Goal: Task Accomplishment & Management: Complete application form

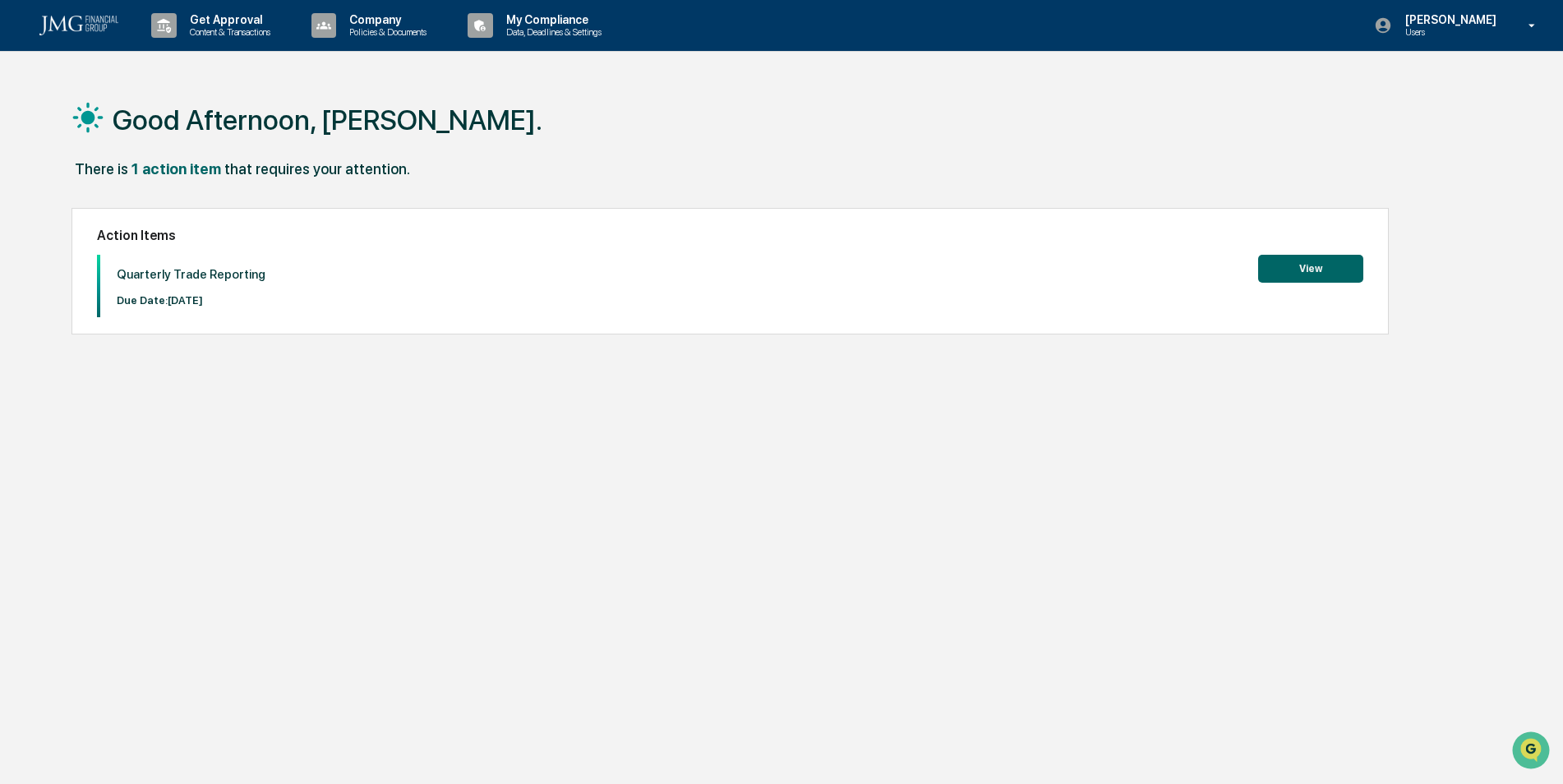
click at [946, 539] on div "Good Afternoon, [PERSON_NAME]. There is 1 action item that requires your attent…" at bounding box center [775, 470] width 1456 height 784
click at [1305, 268] on button "View" at bounding box center [1311, 268] width 105 height 28
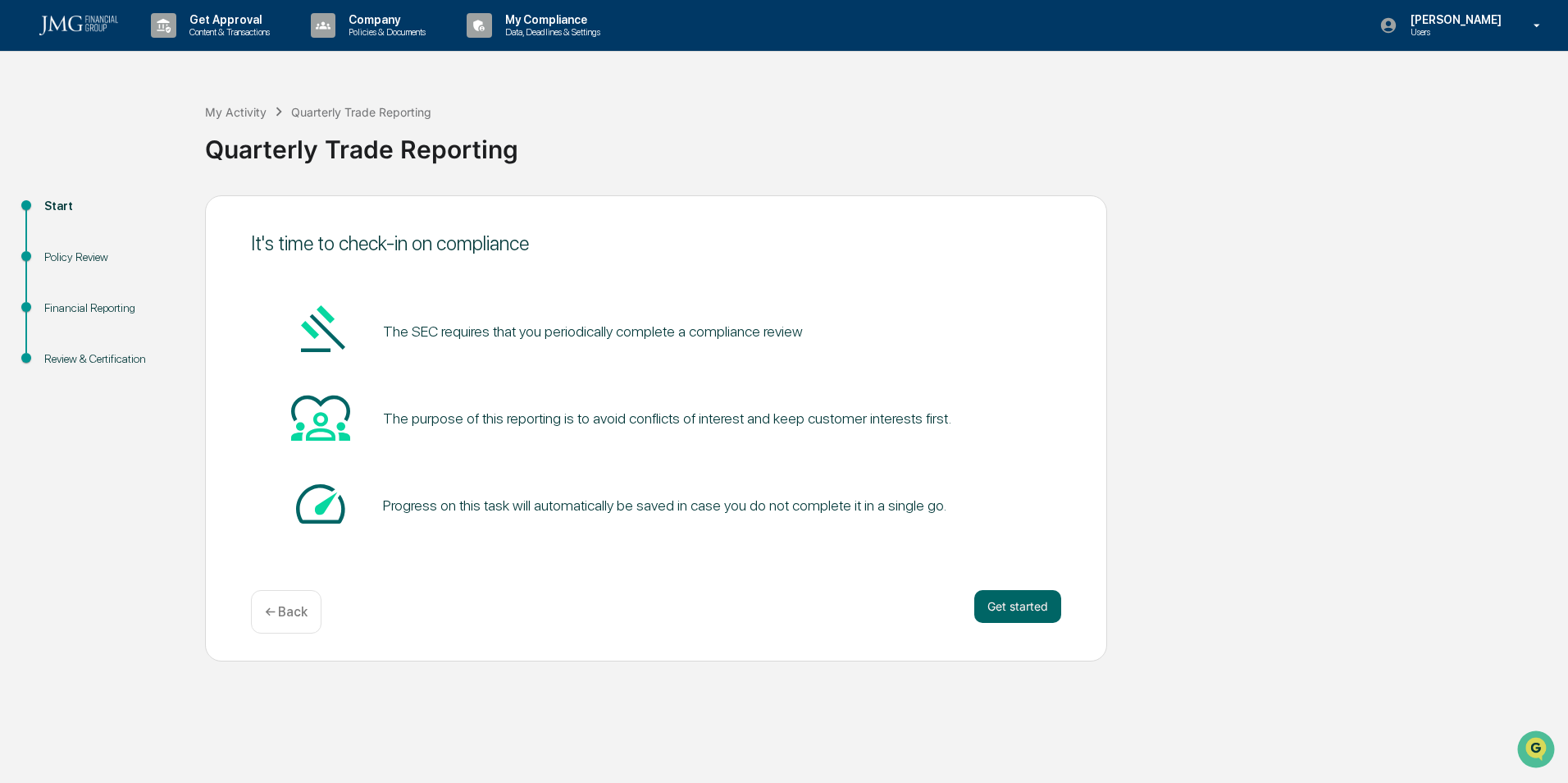
click at [1030, 610] on button "Get started" at bounding box center [1018, 606] width 87 height 33
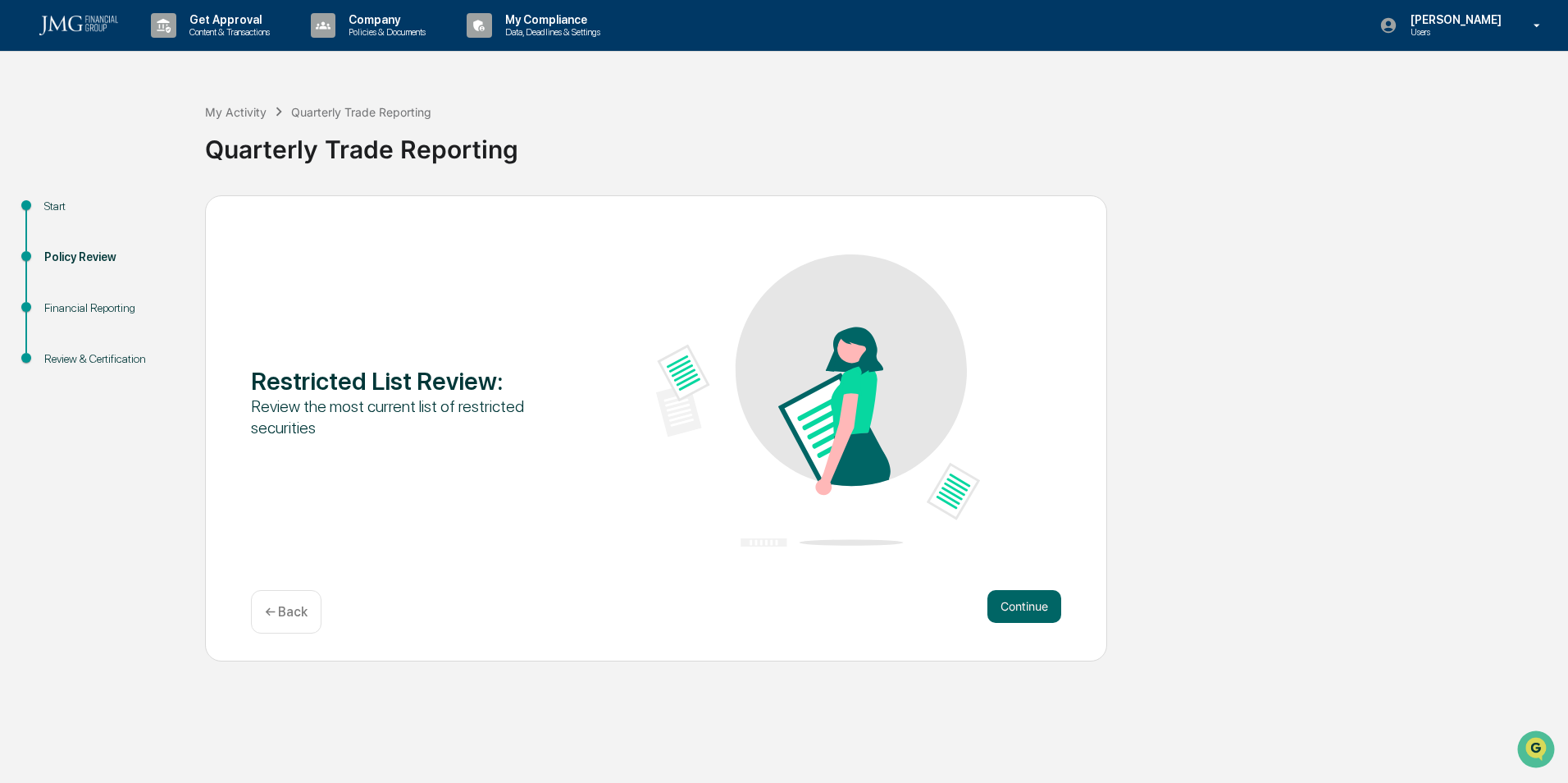
click at [1029, 608] on button "Continue" at bounding box center [1024, 606] width 74 height 33
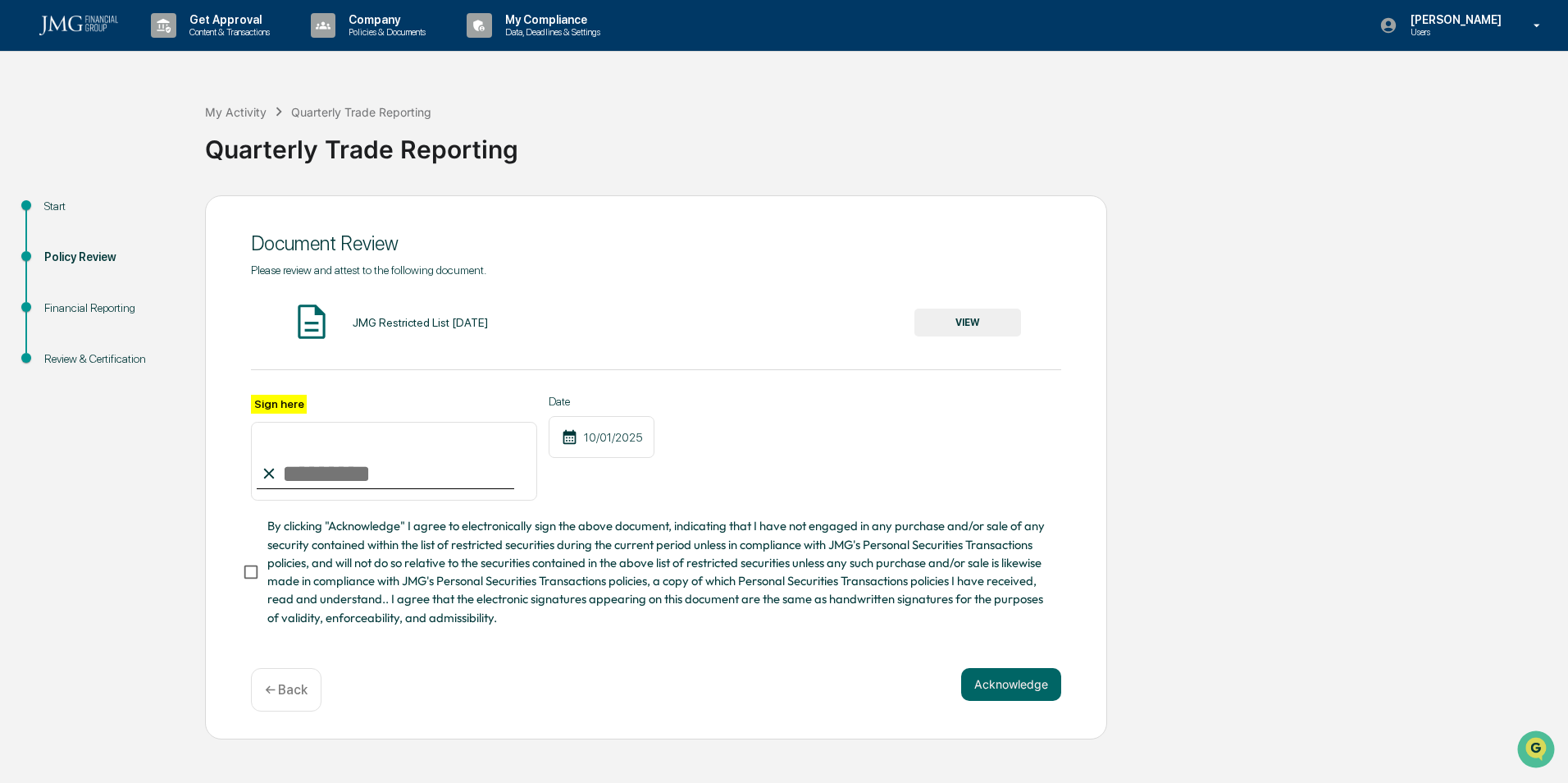
click at [320, 474] on input "Sign here" at bounding box center [394, 461] width 287 height 79
type input "**********"
click at [1028, 689] on button "Acknowledge" at bounding box center [1012, 684] width 100 height 33
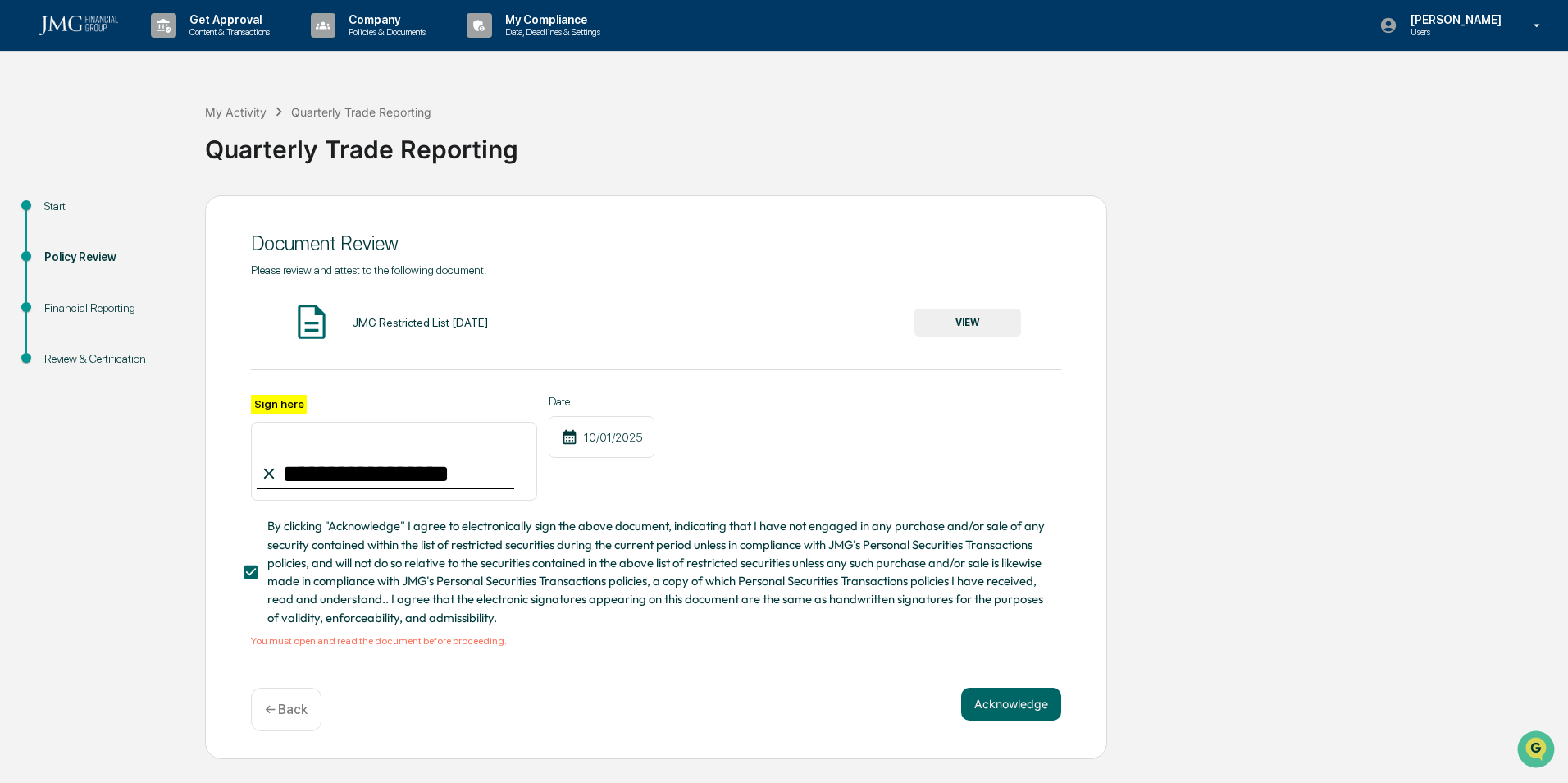
click at [954, 326] on button "VIEW" at bounding box center [968, 322] width 107 height 28
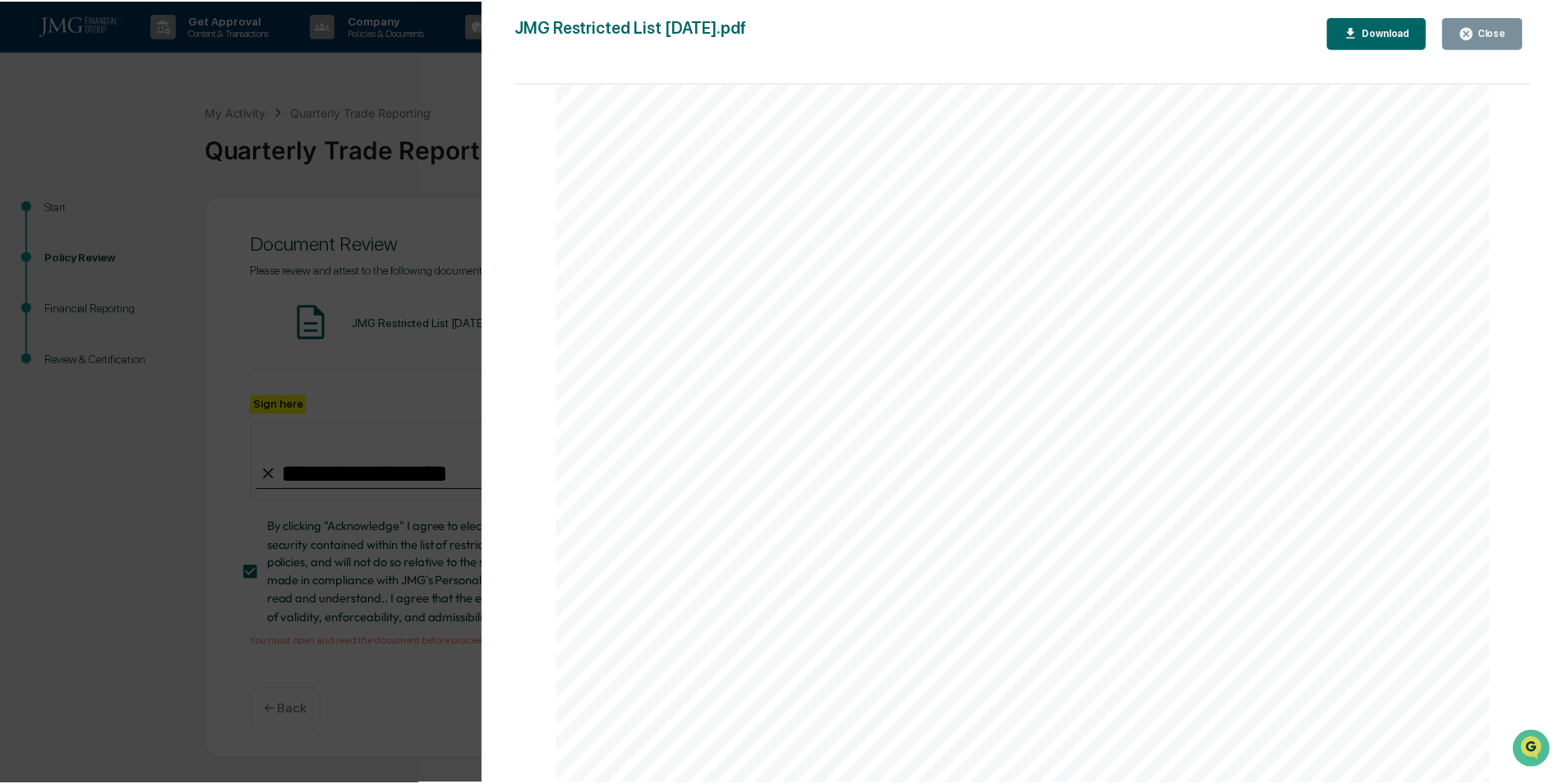
scroll to position [2736, 0]
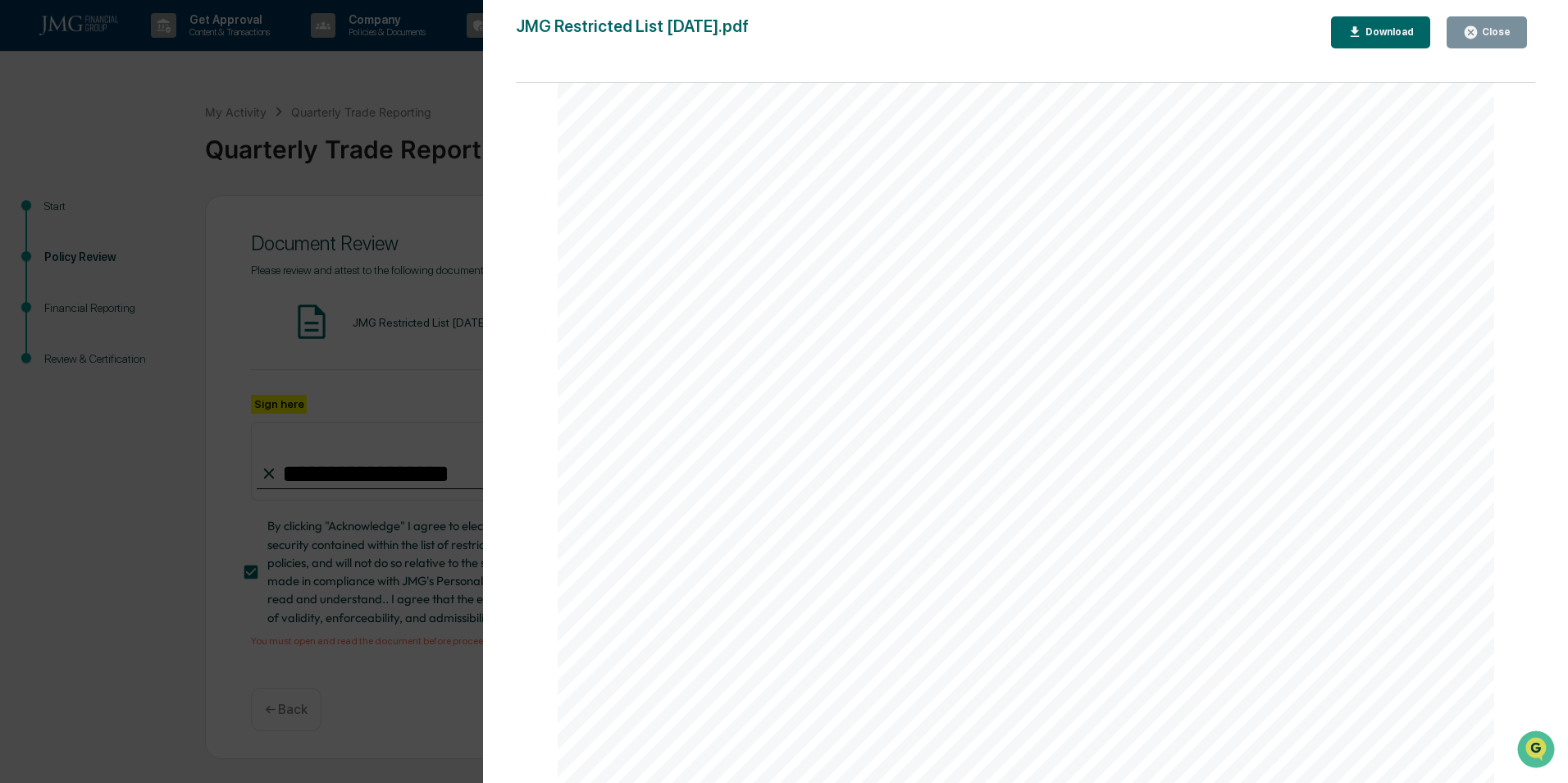
click at [1476, 23] on button "Close" at bounding box center [1487, 32] width 81 height 32
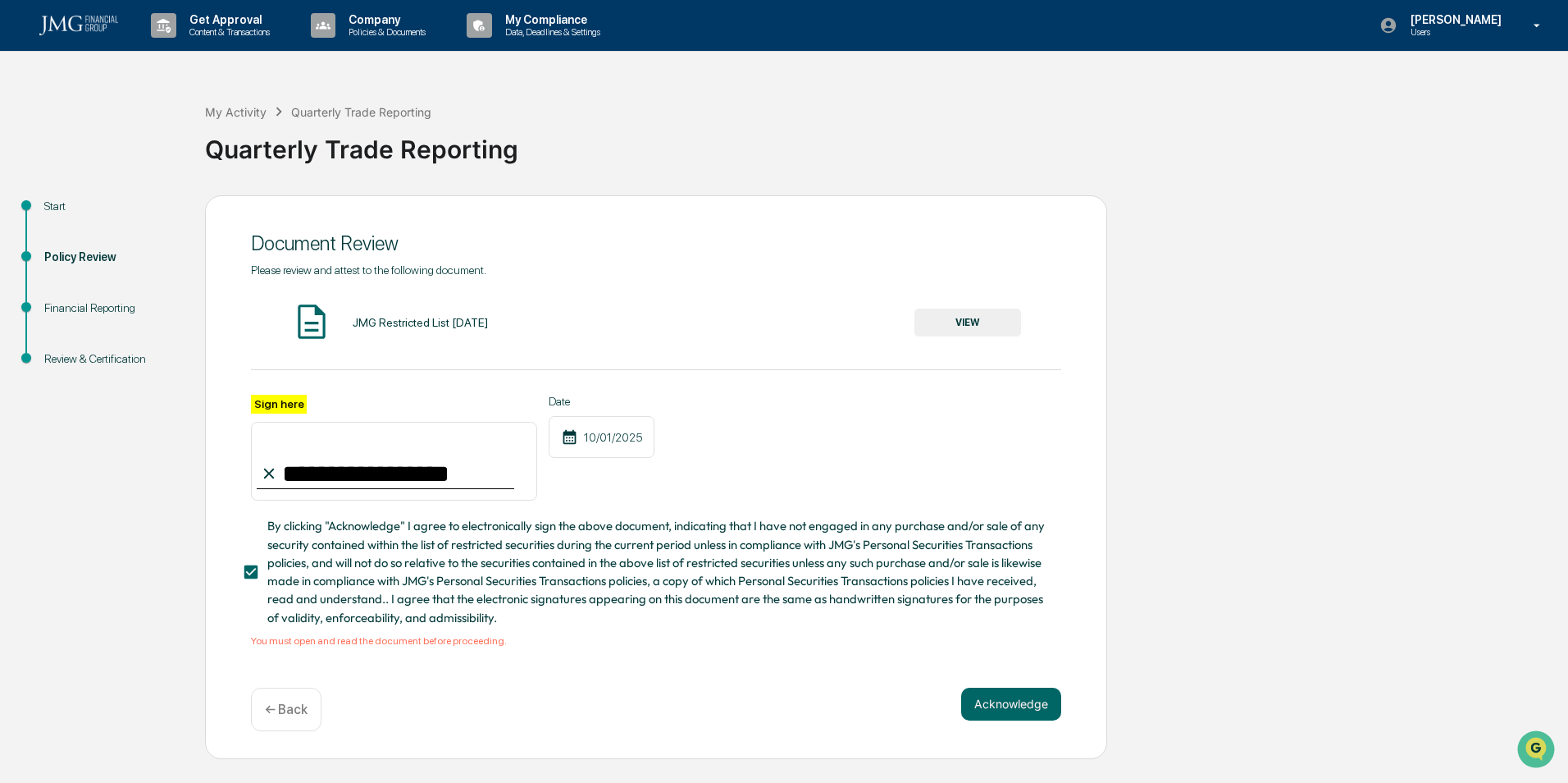
click at [1024, 708] on button "Acknowledge" at bounding box center [1012, 704] width 100 height 33
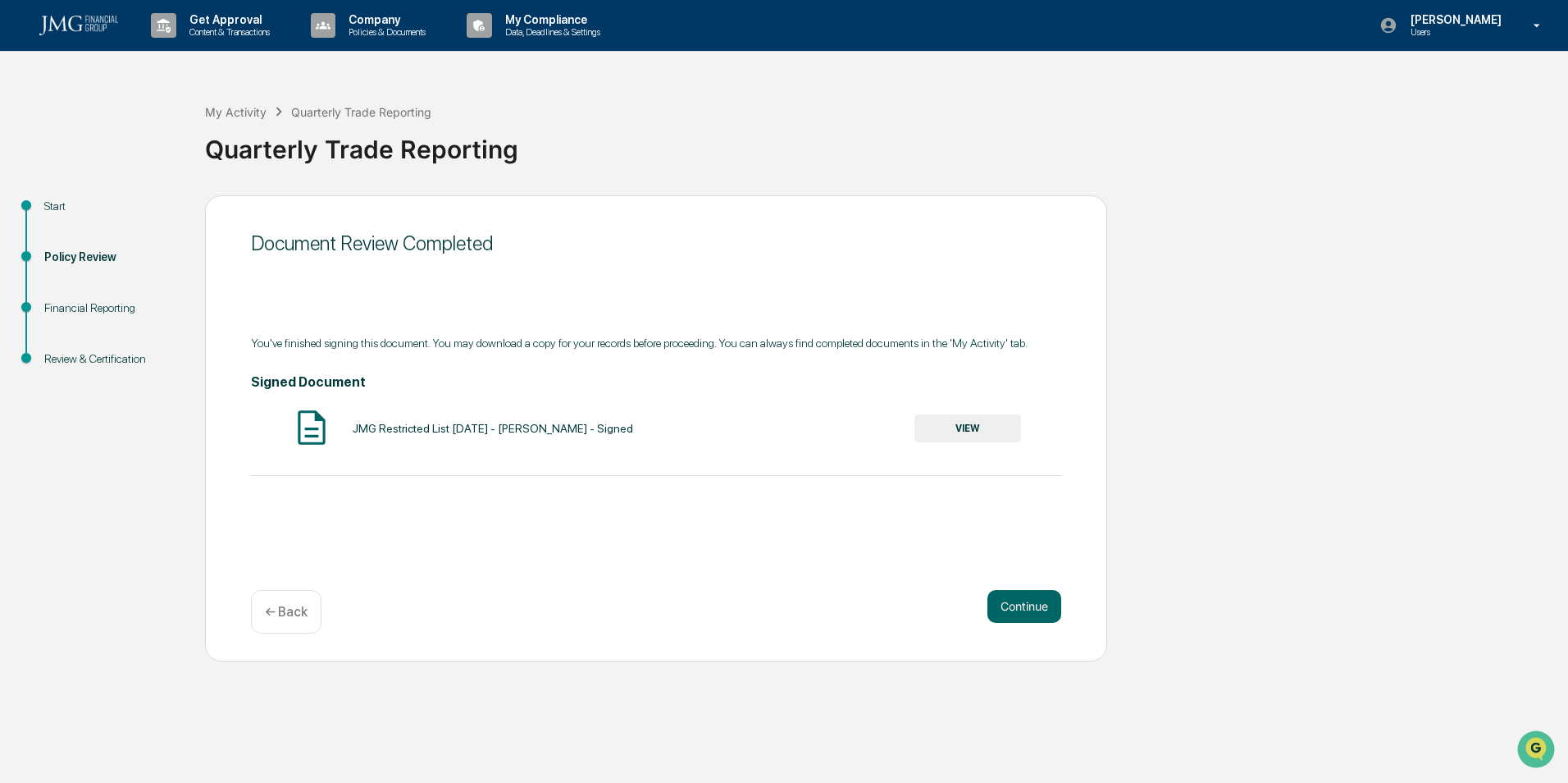
click at [1042, 608] on button "Continue" at bounding box center [1024, 606] width 74 height 33
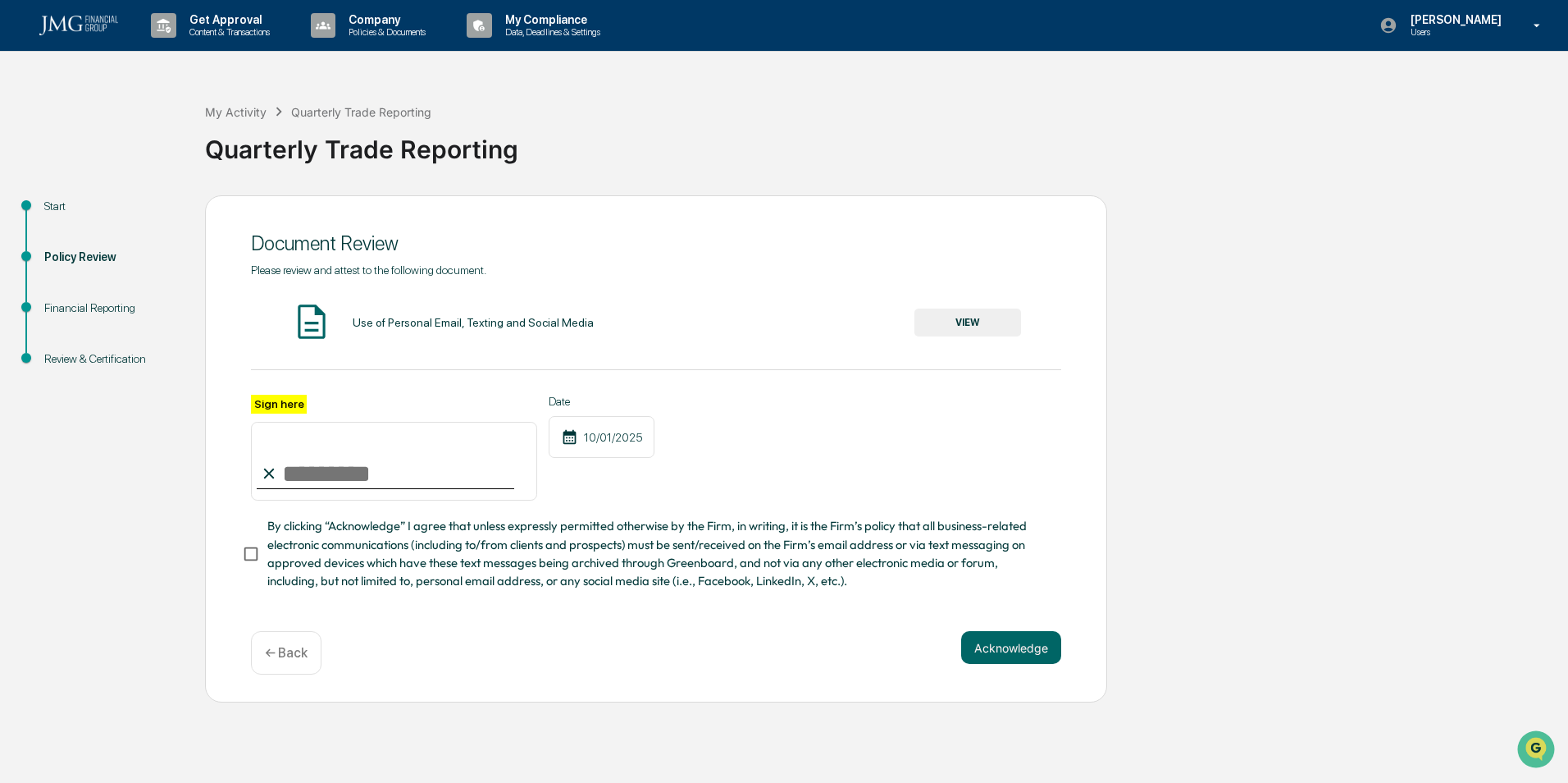
click at [980, 316] on button "VIEW" at bounding box center [968, 322] width 107 height 28
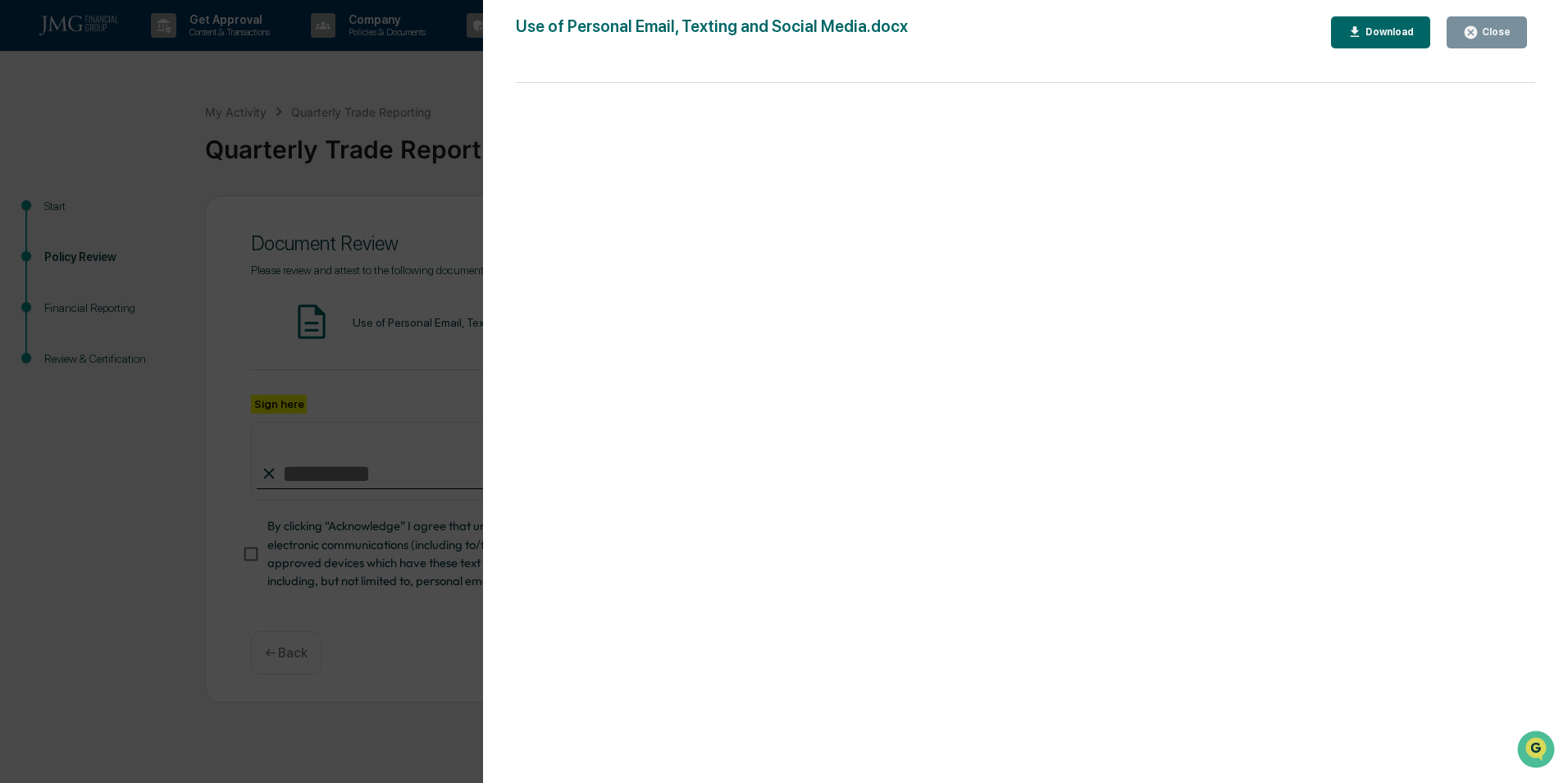
click at [1493, 37] on div "Close" at bounding box center [1495, 32] width 32 height 12
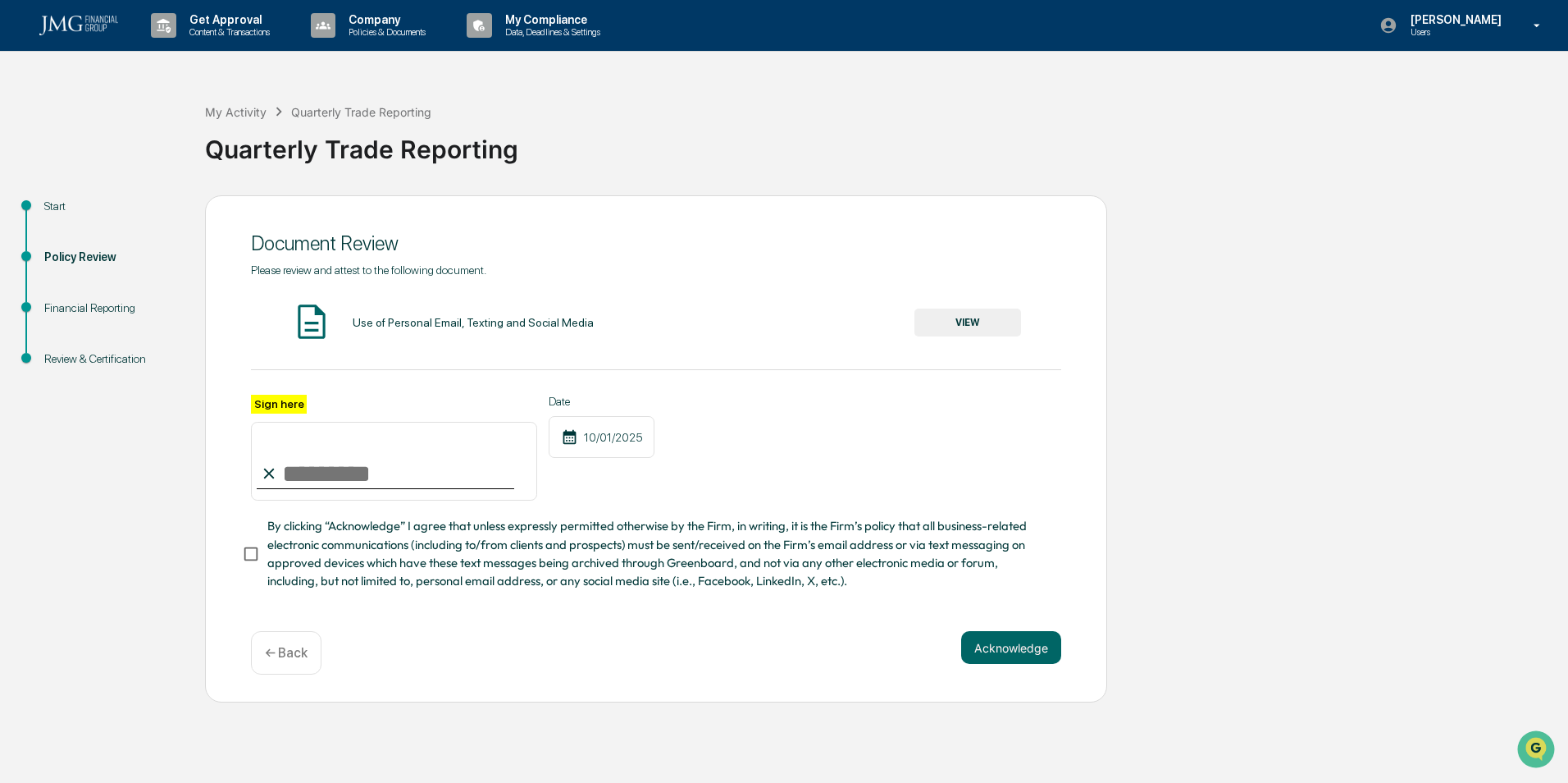
click at [398, 470] on input "Sign here" at bounding box center [394, 461] width 287 height 79
type input "**********"
click at [1008, 645] on button "Acknowledge" at bounding box center [1012, 647] width 100 height 33
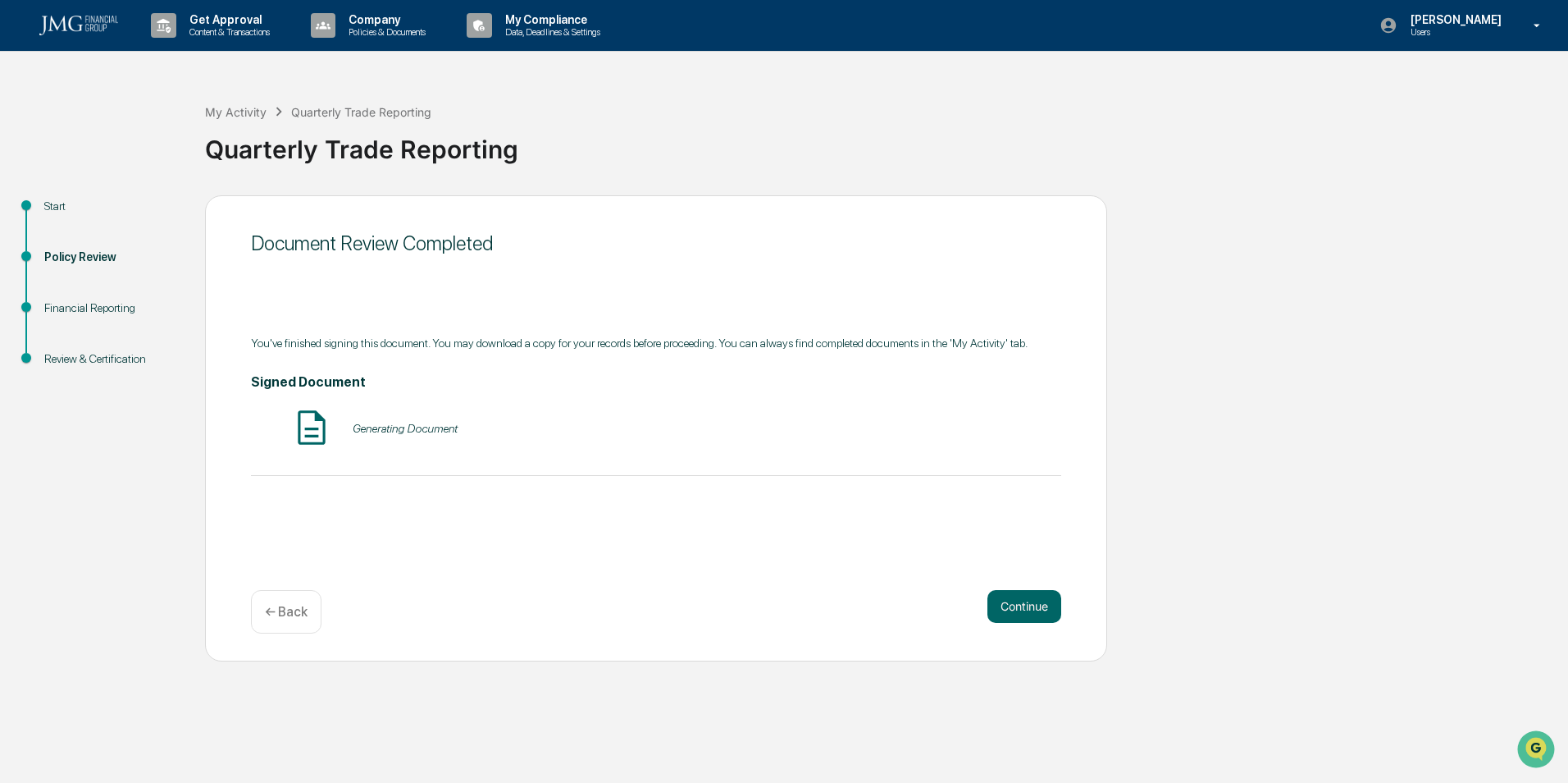
click at [1031, 606] on button "Continue" at bounding box center [1024, 606] width 74 height 33
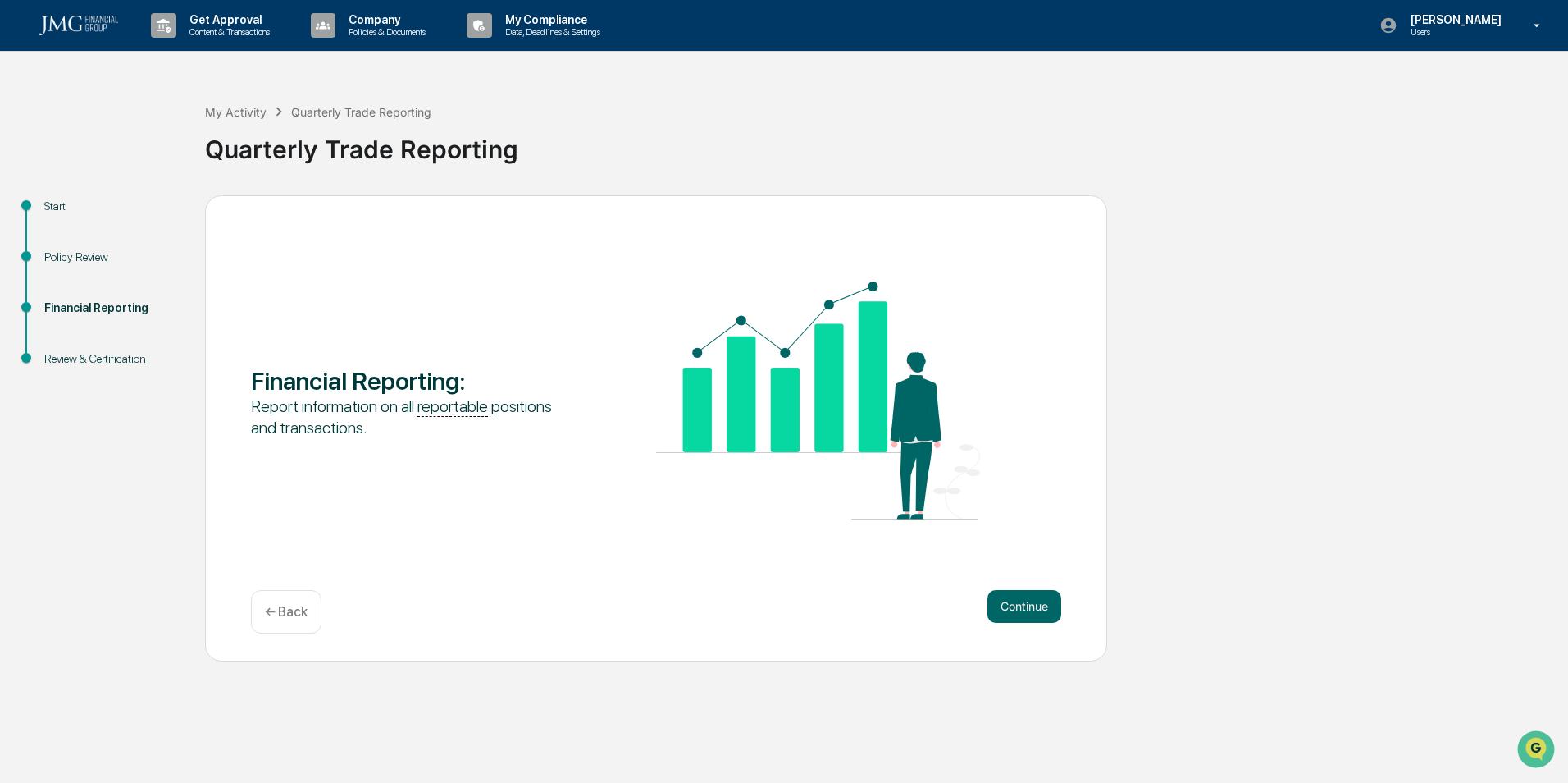
click at [1027, 603] on button "Continue" at bounding box center [1024, 606] width 74 height 33
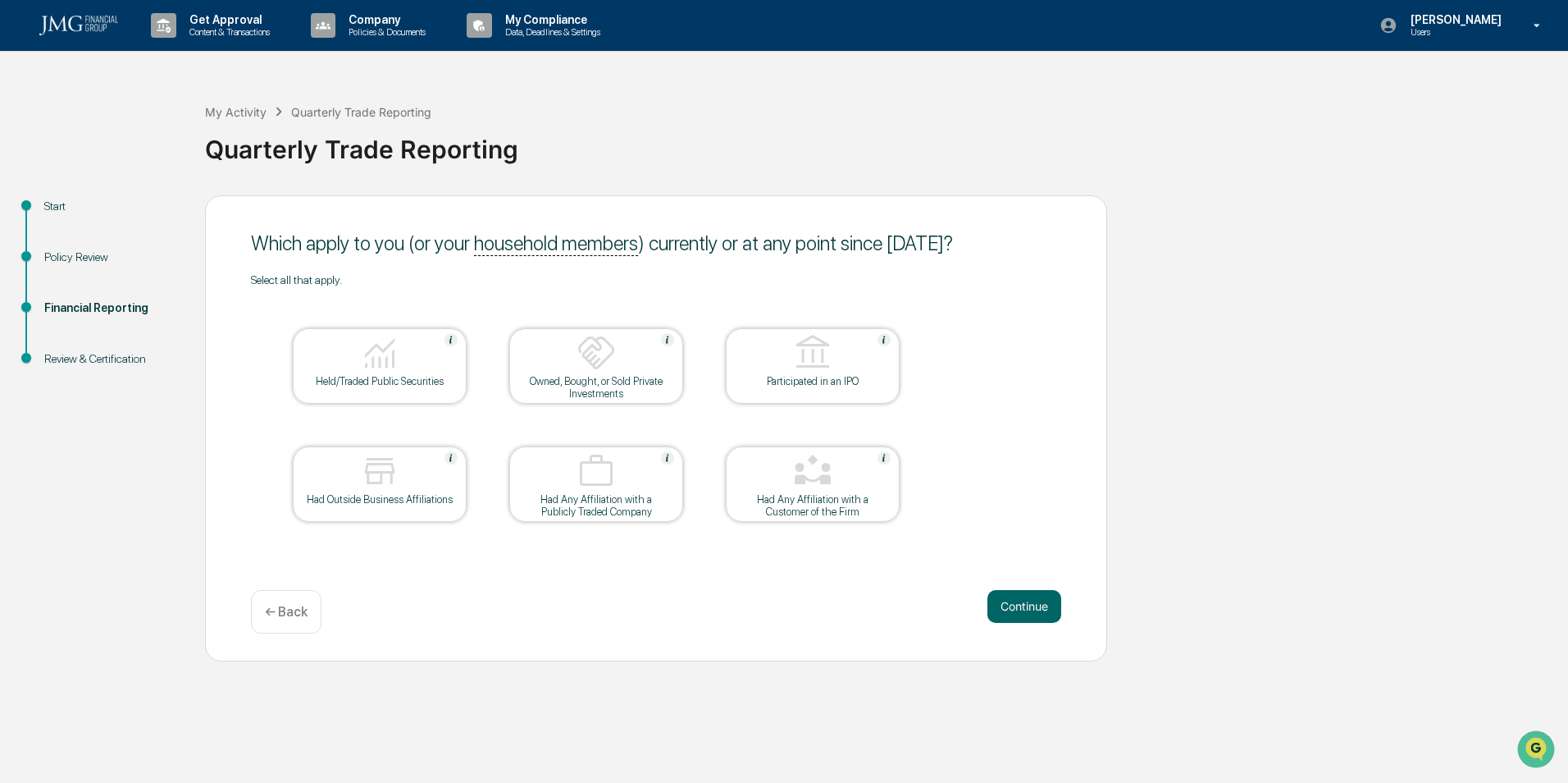
click at [358, 355] on div at bounding box center [379, 354] width 164 height 42
click at [1014, 607] on button "Continue" at bounding box center [1024, 606] width 74 height 33
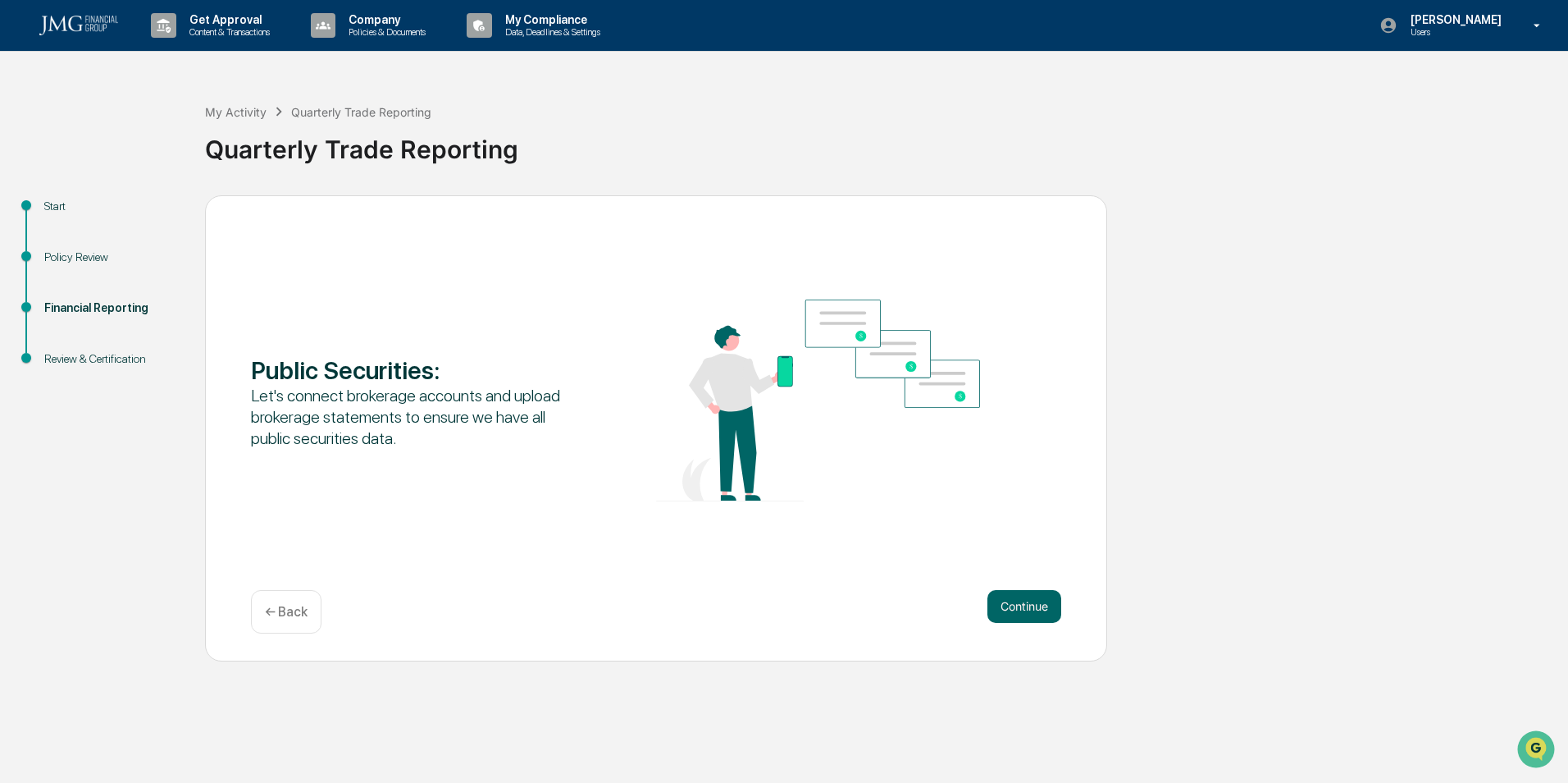
click at [1027, 606] on button "Continue" at bounding box center [1024, 606] width 74 height 33
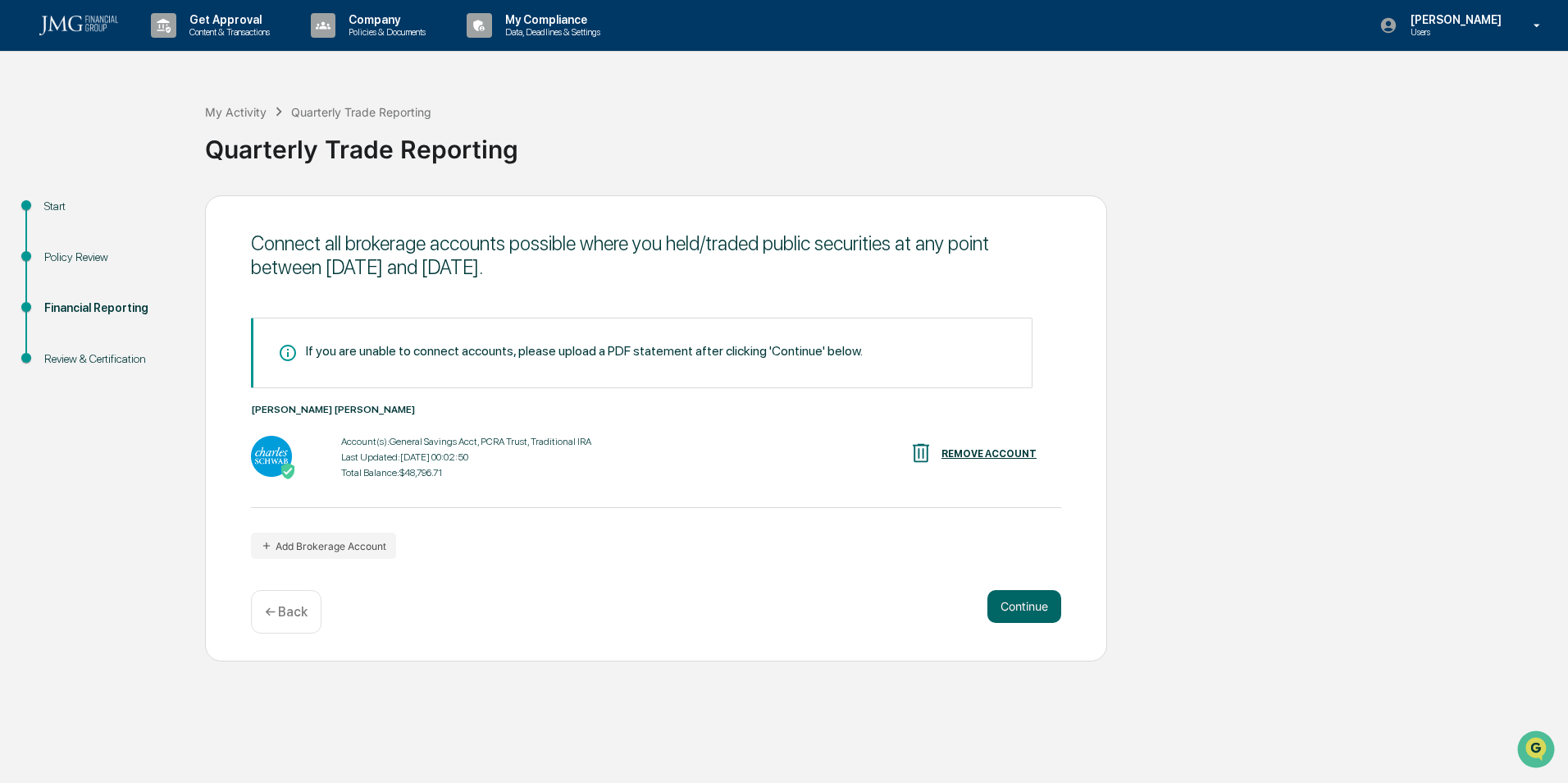
click at [1023, 610] on button "Continue" at bounding box center [1024, 606] width 74 height 33
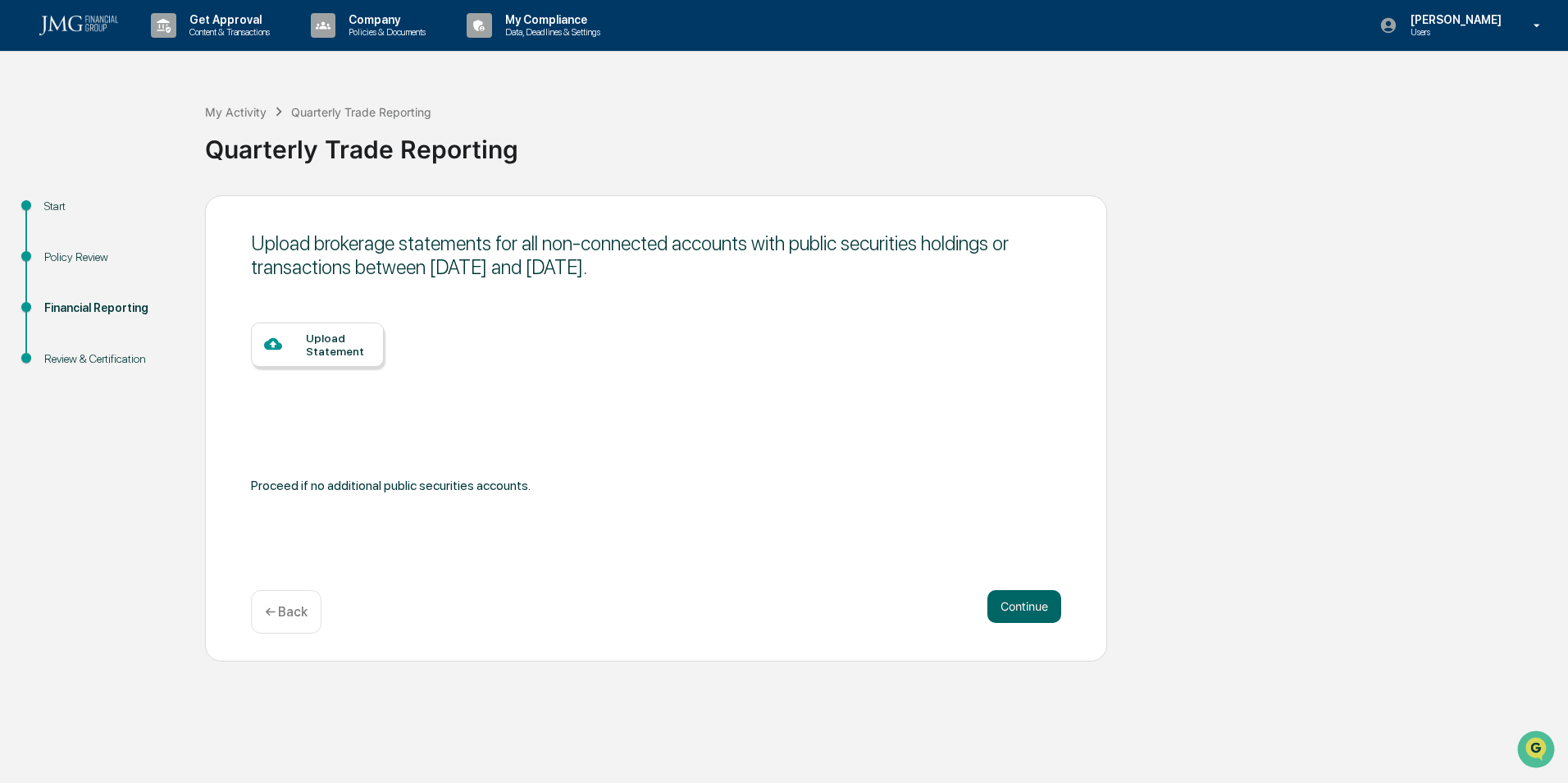
click at [1016, 612] on button "Continue" at bounding box center [1024, 606] width 74 height 33
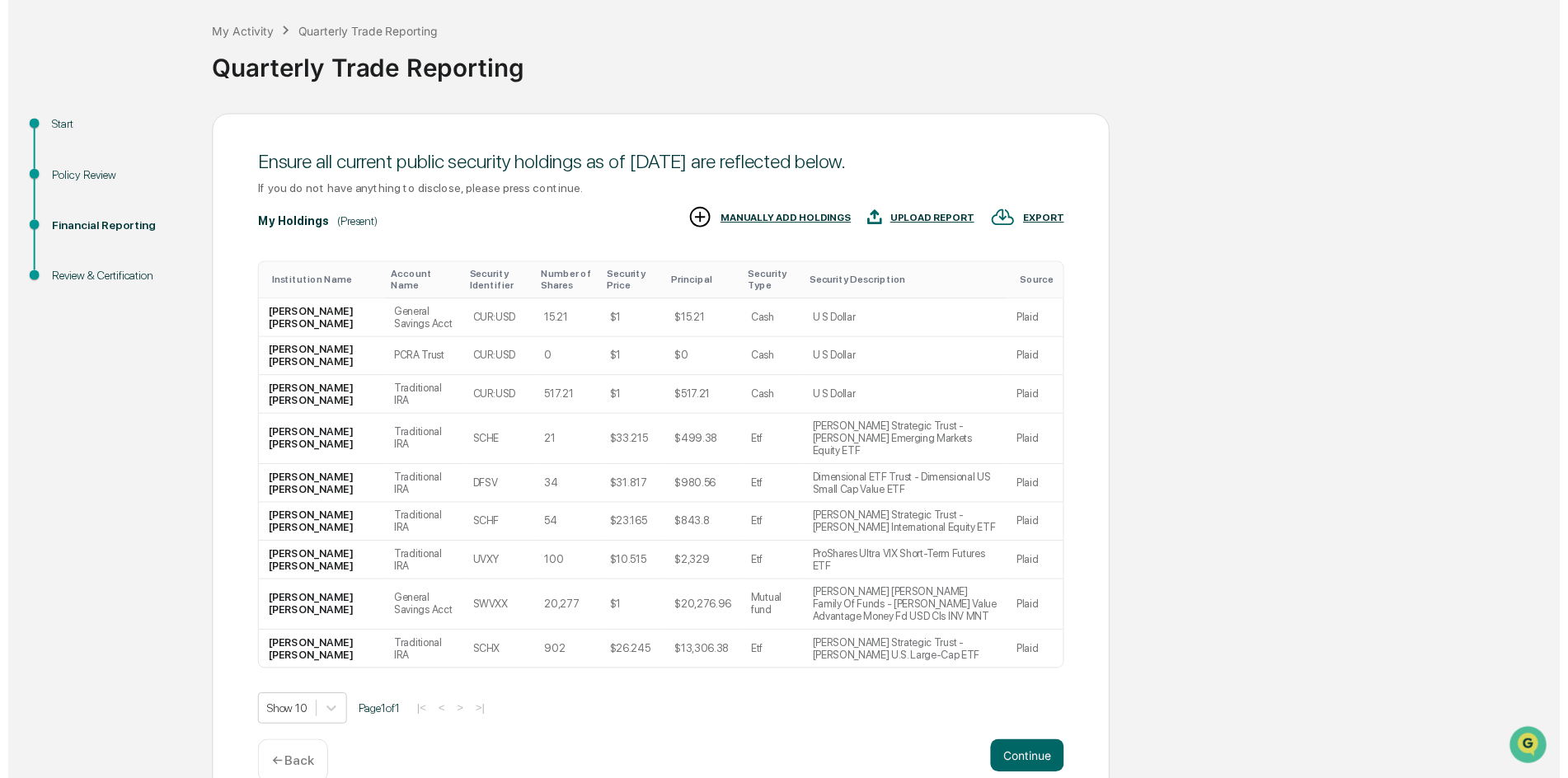
scroll to position [89, 0]
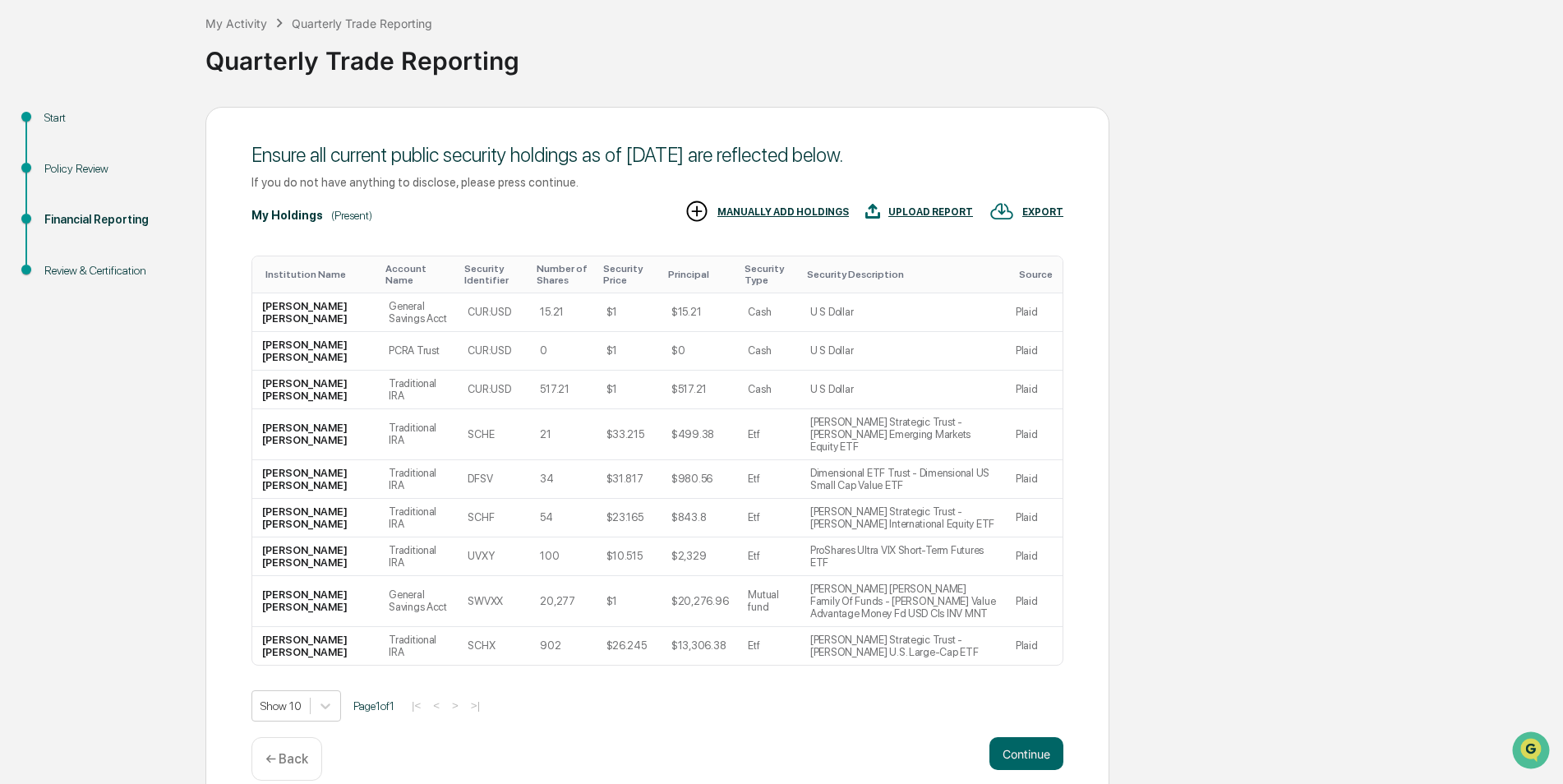
click at [1018, 737] on button "Continue" at bounding box center [1026, 753] width 74 height 33
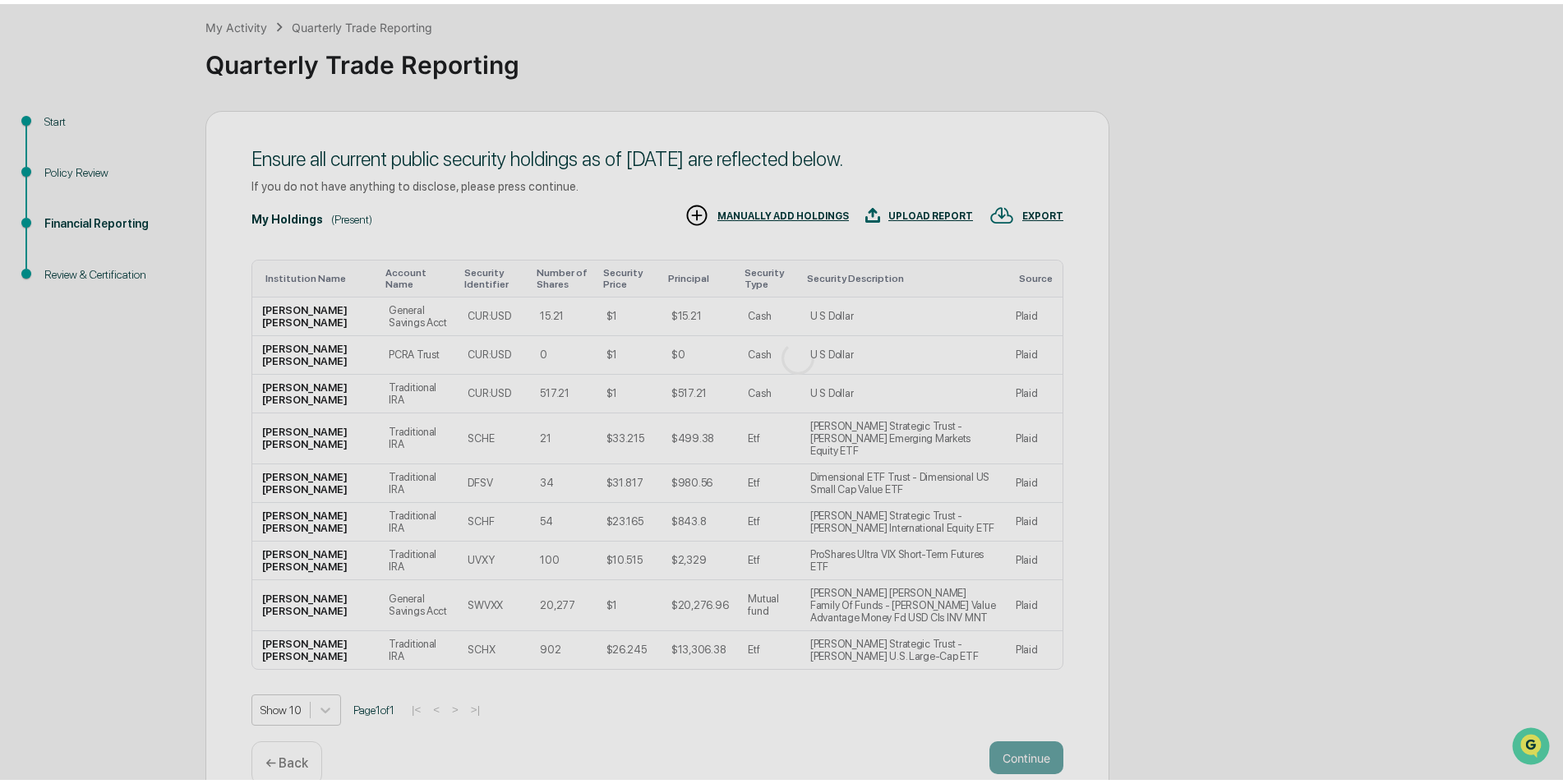
scroll to position [0, 0]
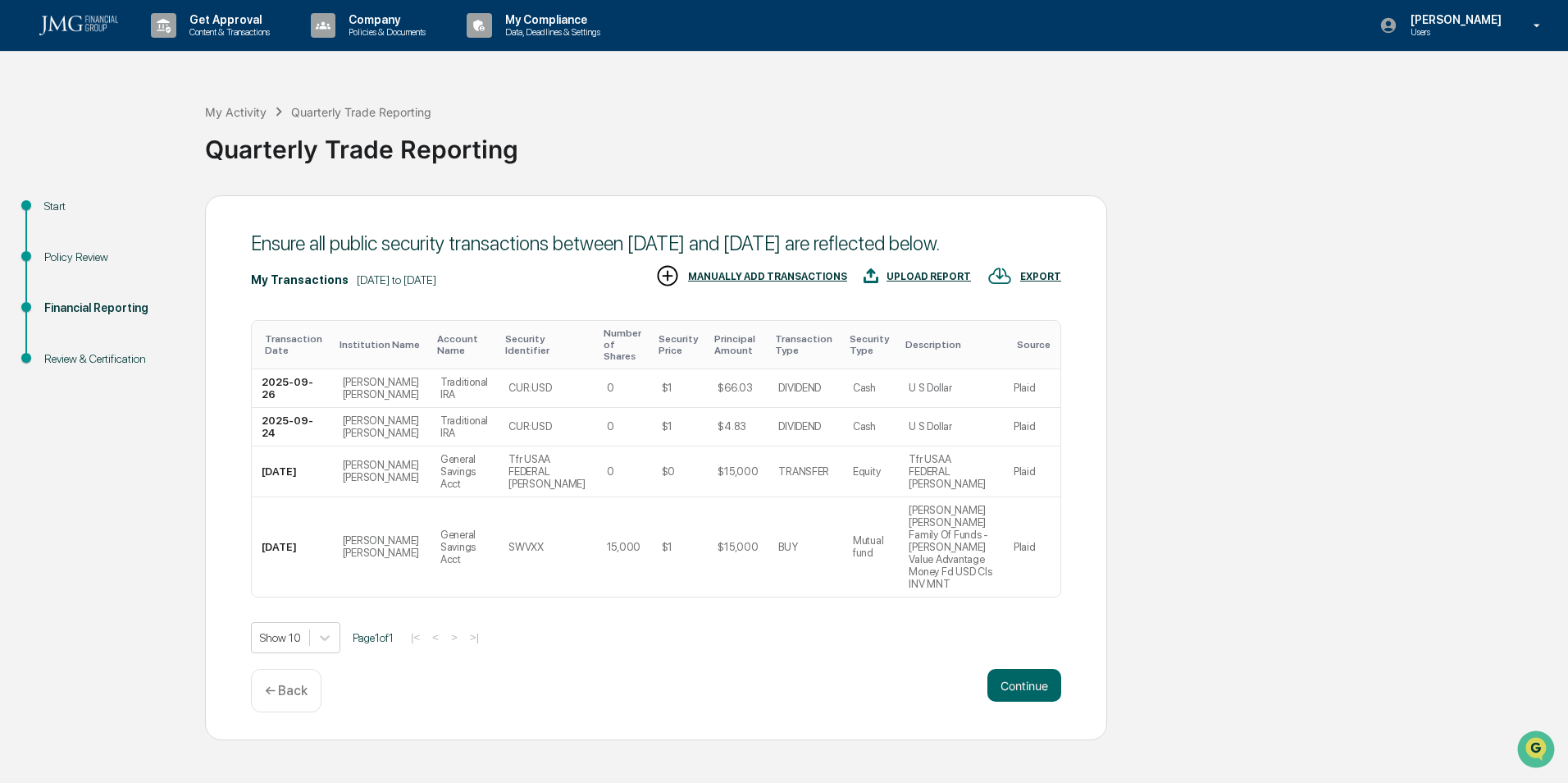
click at [1020, 672] on button "Continue" at bounding box center [1024, 685] width 74 height 33
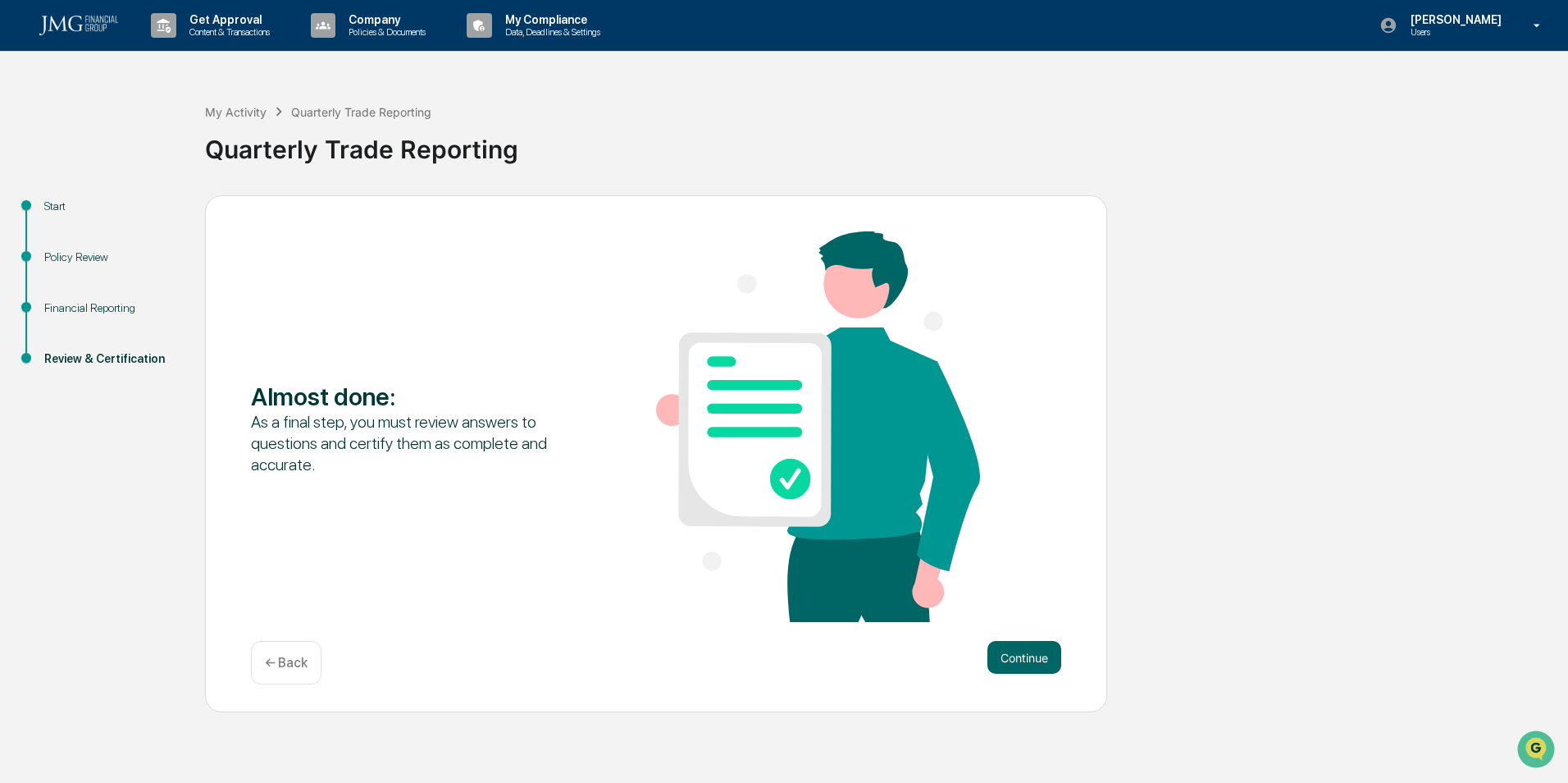
click at [1035, 663] on button "Continue" at bounding box center [1024, 657] width 74 height 33
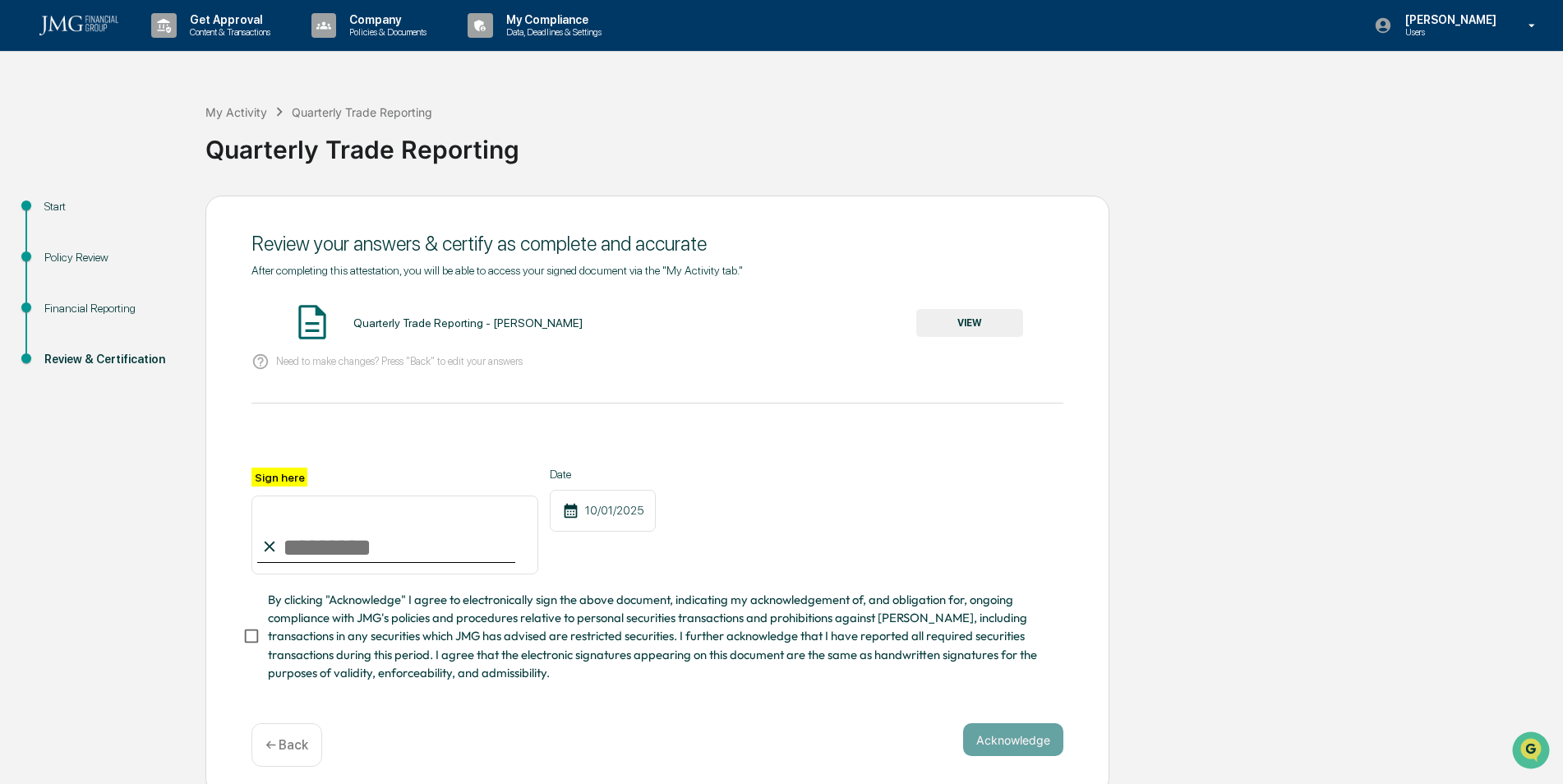
click at [959, 327] on button "VIEW" at bounding box center [970, 323] width 107 height 28
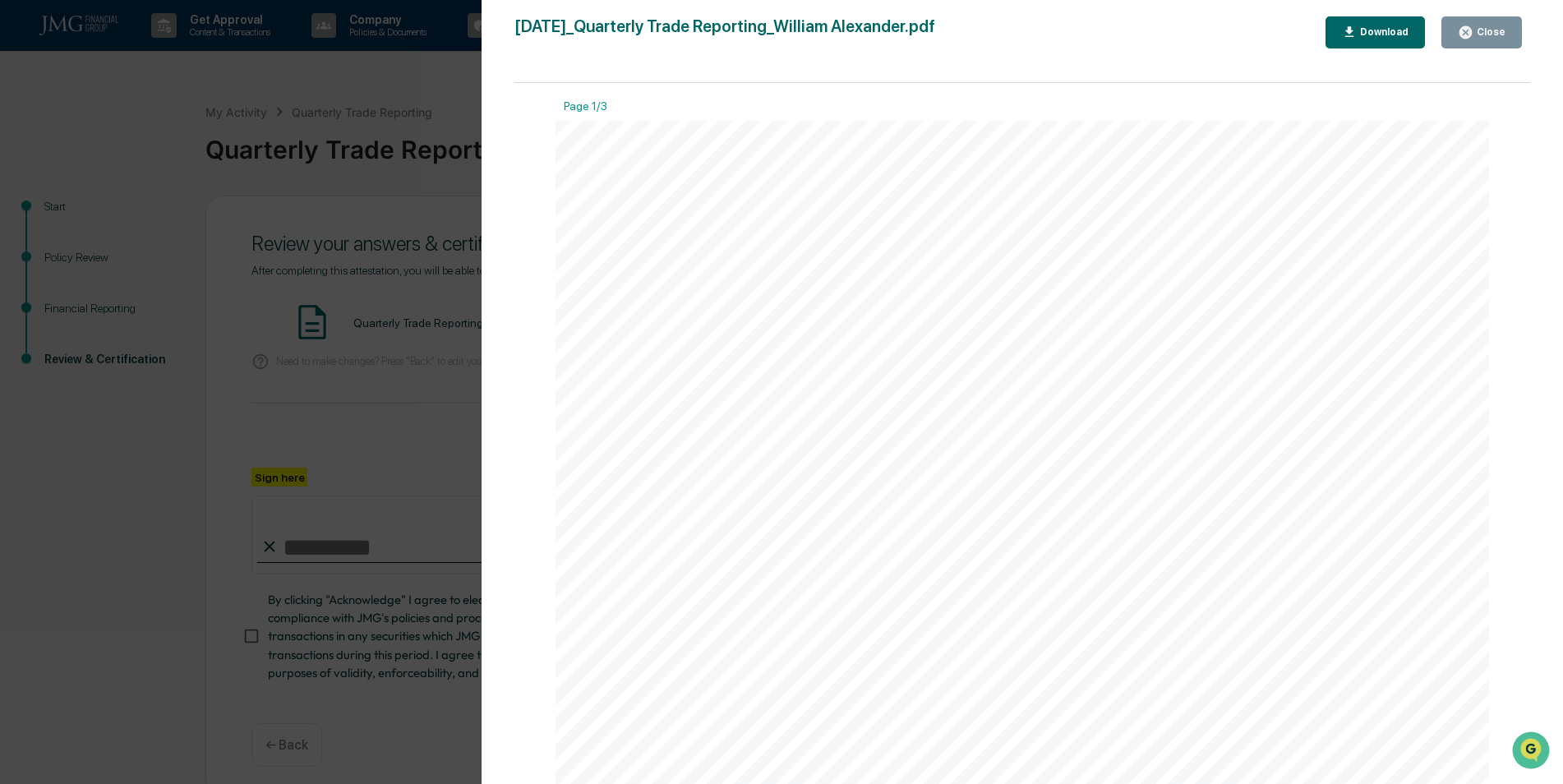
click at [1492, 35] on div "Close" at bounding box center [1489, 32] width 32 height 12
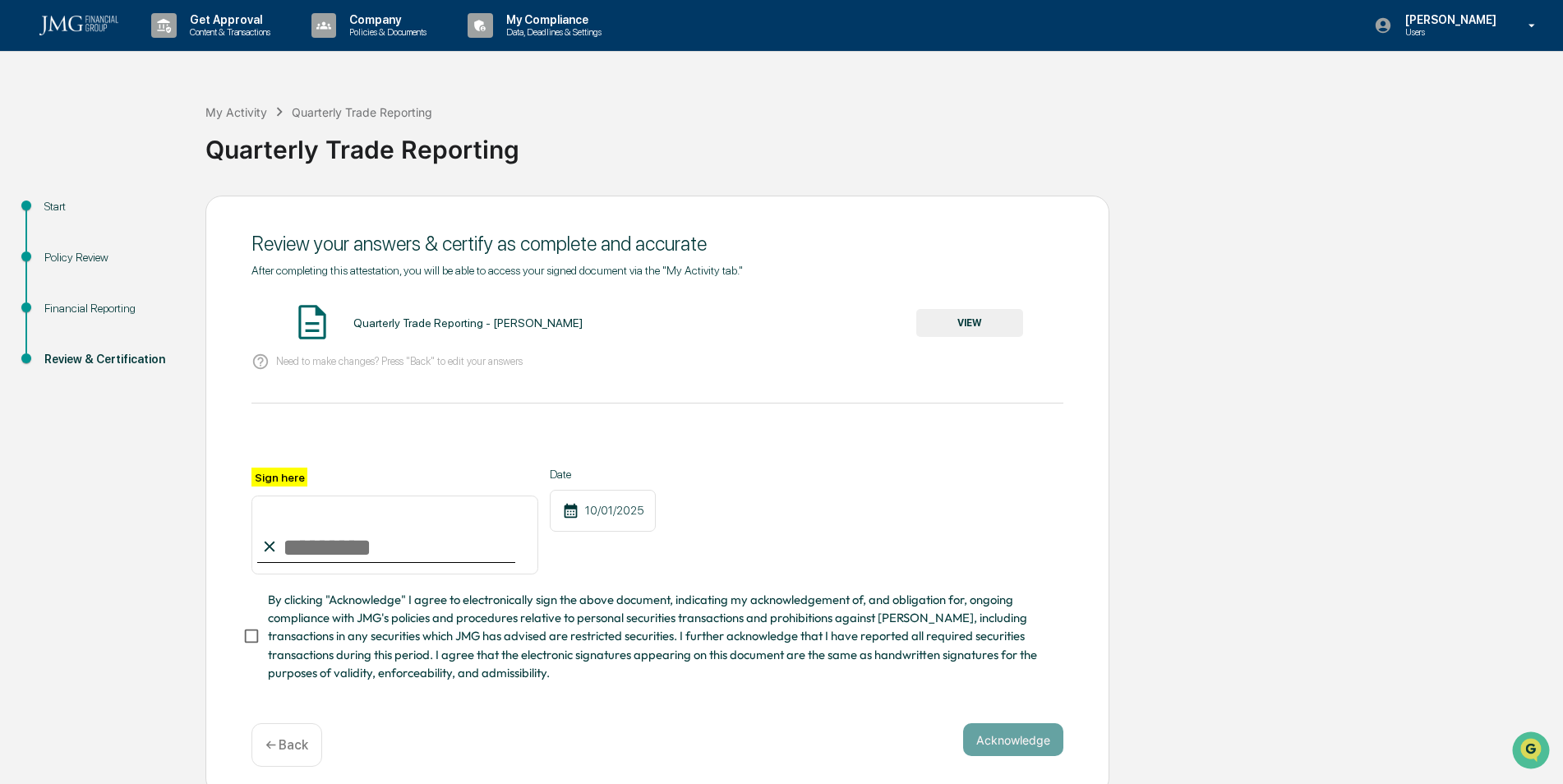
click at [380, 572] on input "Sign here" at bounding box center [395, 534] width 287 height 79
type input "**********"
click at [240, 642] on div "**********" at bounding box center [657, 494] width 904 height 599
click at [1033, 753] on button "Acknowledge" at bounding box center [1013, 739] width 100 height 33
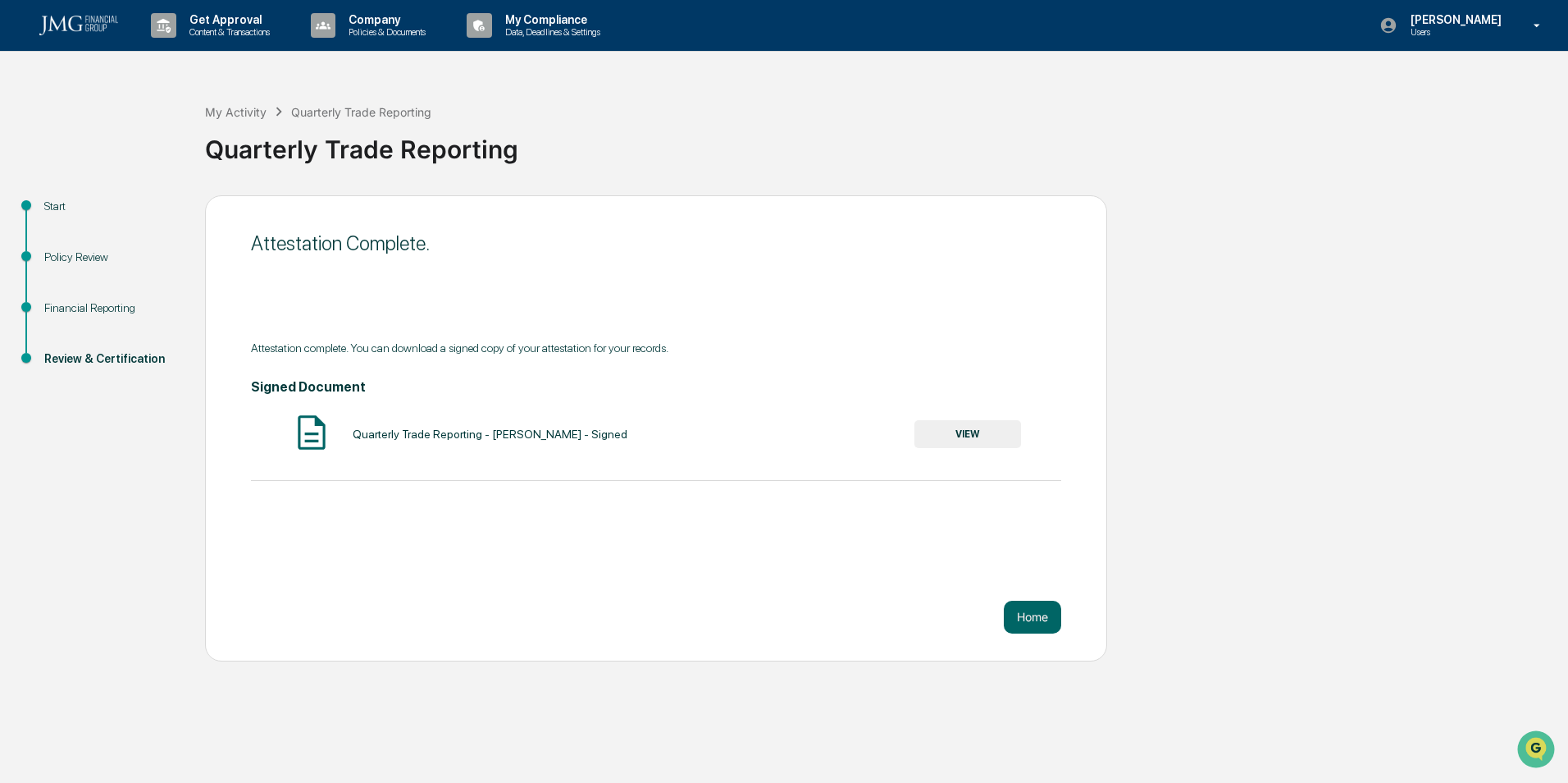
click at [1035, 624] on button "Home" at bounding box center [1033, 617] width 58 height 33
